Goal: Ask a question

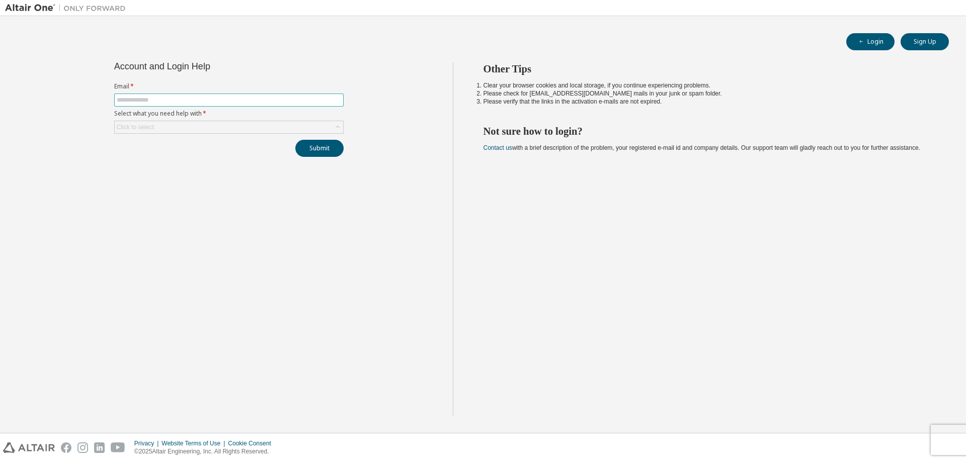
click at [220, 101] on input "text" at bounding box center [229, 100] width 224 height 8
type input "**********"
click at [327, 126] on div "Click to select" at bounding box center [229, 127] width 228 height 12
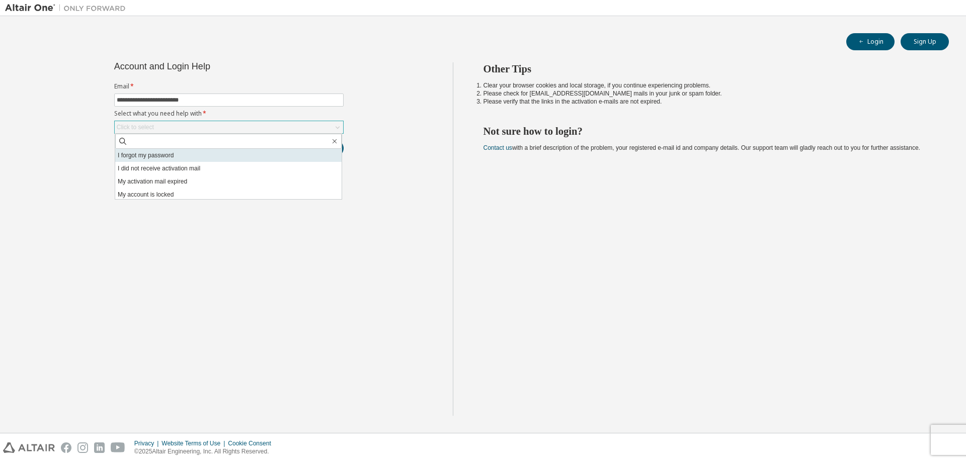
click at [183, 157] on li "I forgot my password" at bounding box center [228, 155] width 226 height 13
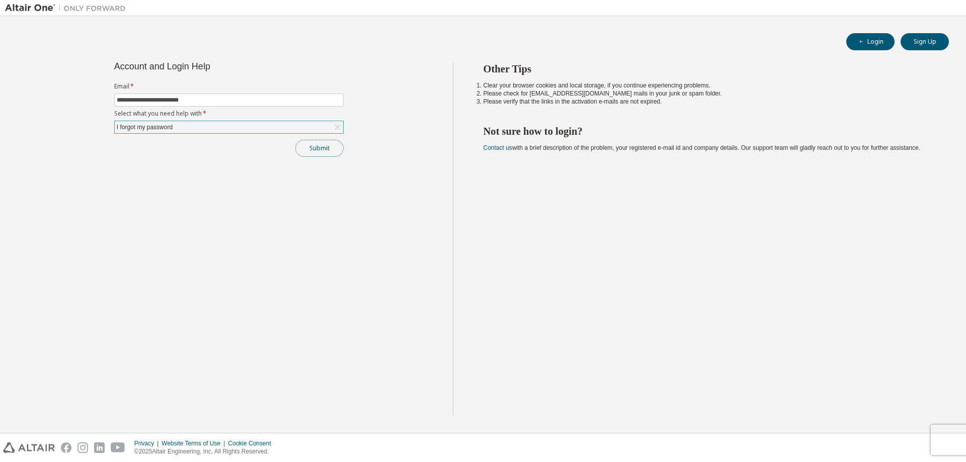
click at [309, 144] on button "Submit" at bounding box center [319, 148] width 48 height 17
click at [193, 134] on div "**********" at bounding box center [228, 109] width 241 height 95
click at [195, 129] on div "I forgot my password" at bounding box center [229, 127] width 228 height 12
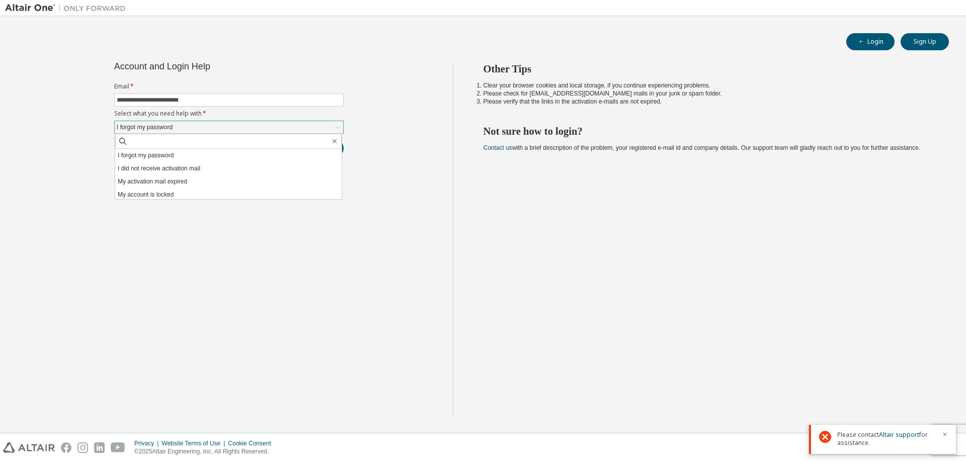
scroll to position [28, 0]
click at [175, 169] on li "My account is locked" at bounding box center [228, 166] width 226 height 13
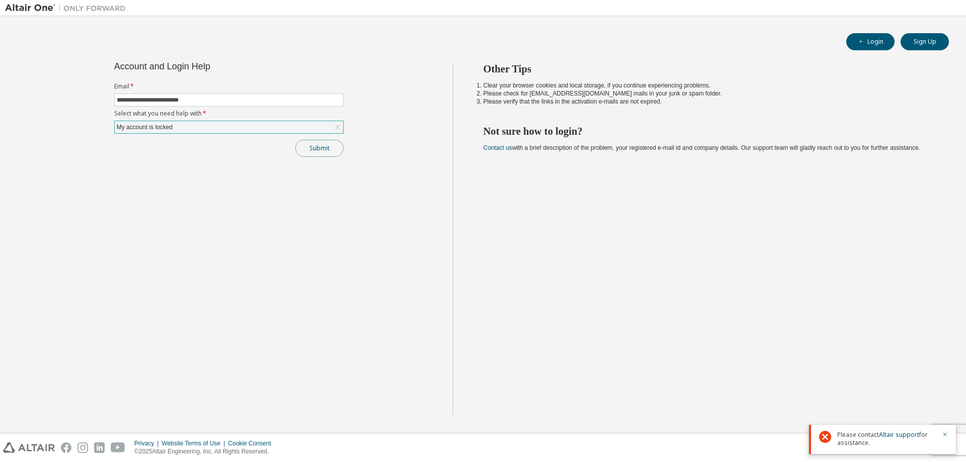
click at [325, 148] on button "Submit" at bounding box center [319, 148] width 48 height 17
click at [945, 434] on icon "button" at bounding box center [945, 435] width 6 height 6
click at [905, 433] on link "Altair support" at bounding box center [899, 435] width 40 height 9
